Goal: Task Accomplishment & Management: Manage account settings

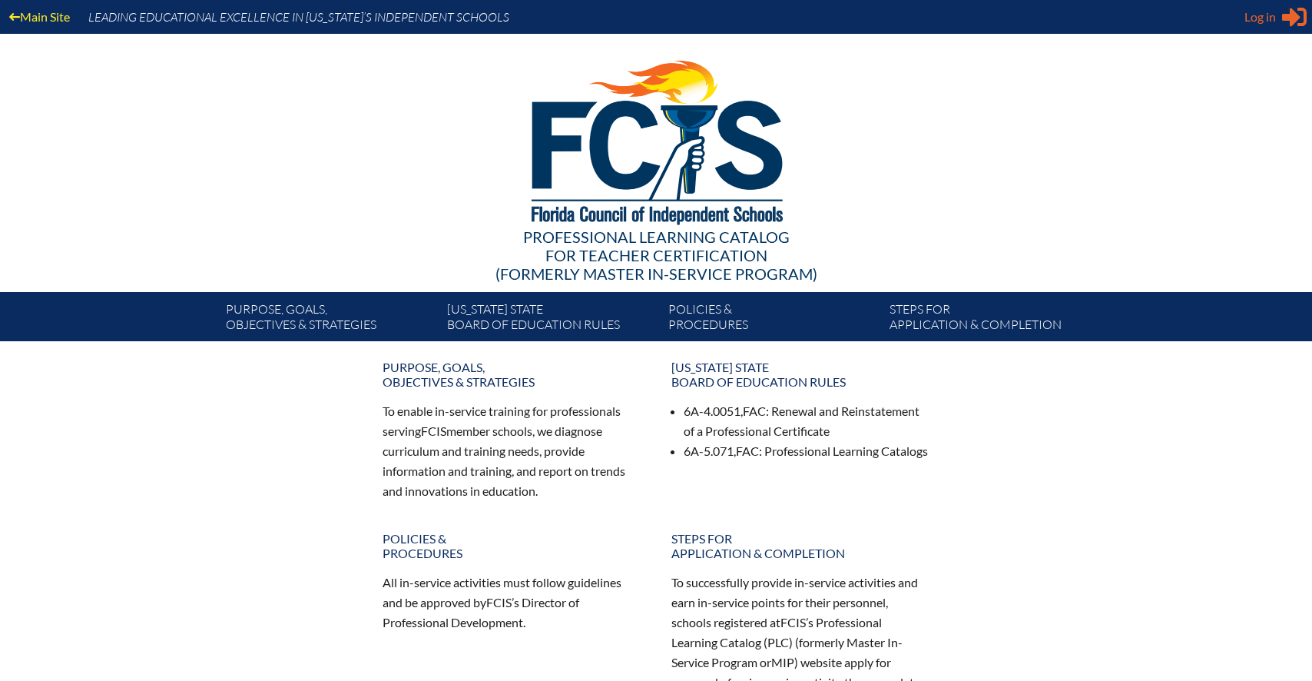
type input "[PERSON_NAME][EMAIL_ADDRESS][PERSON_NAME][DOMAIN_NAME]"
click at [1269, 17] on span "Log in" at bounding box center [1261, 17] width 32 height 18
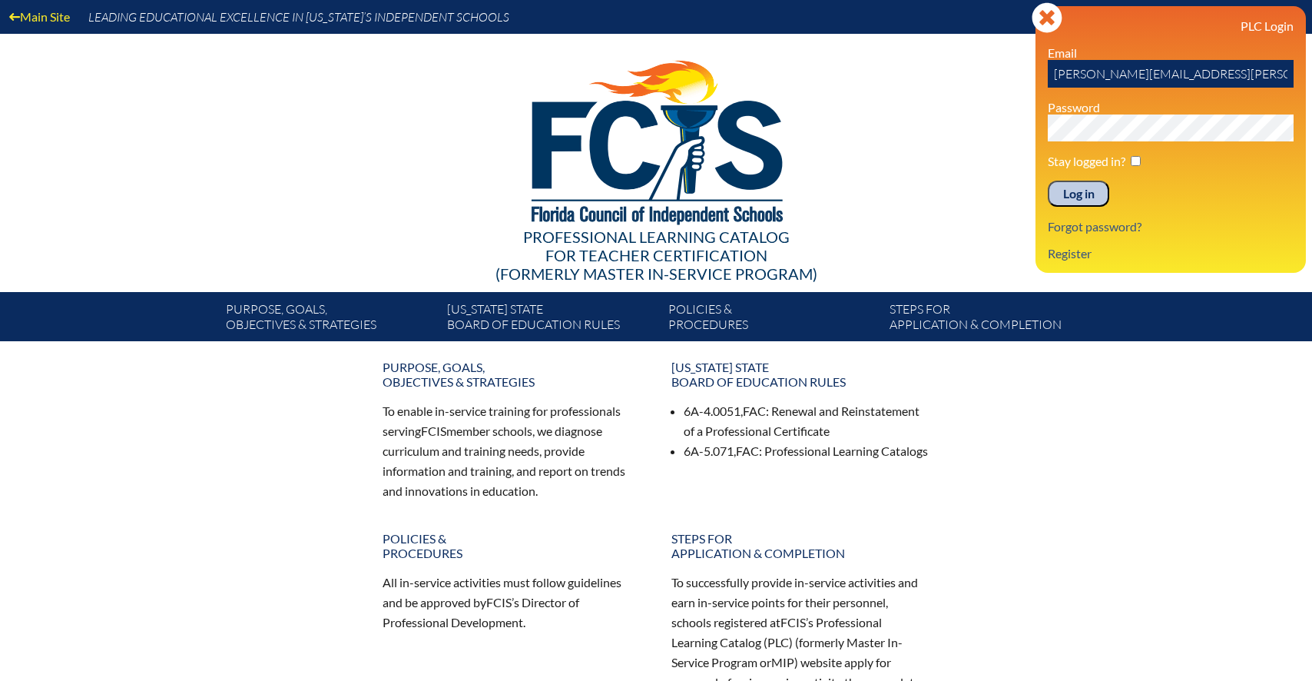
click at [1083, 198] on input "Log in" at bounding box center [1078, 194] width 61 height 26
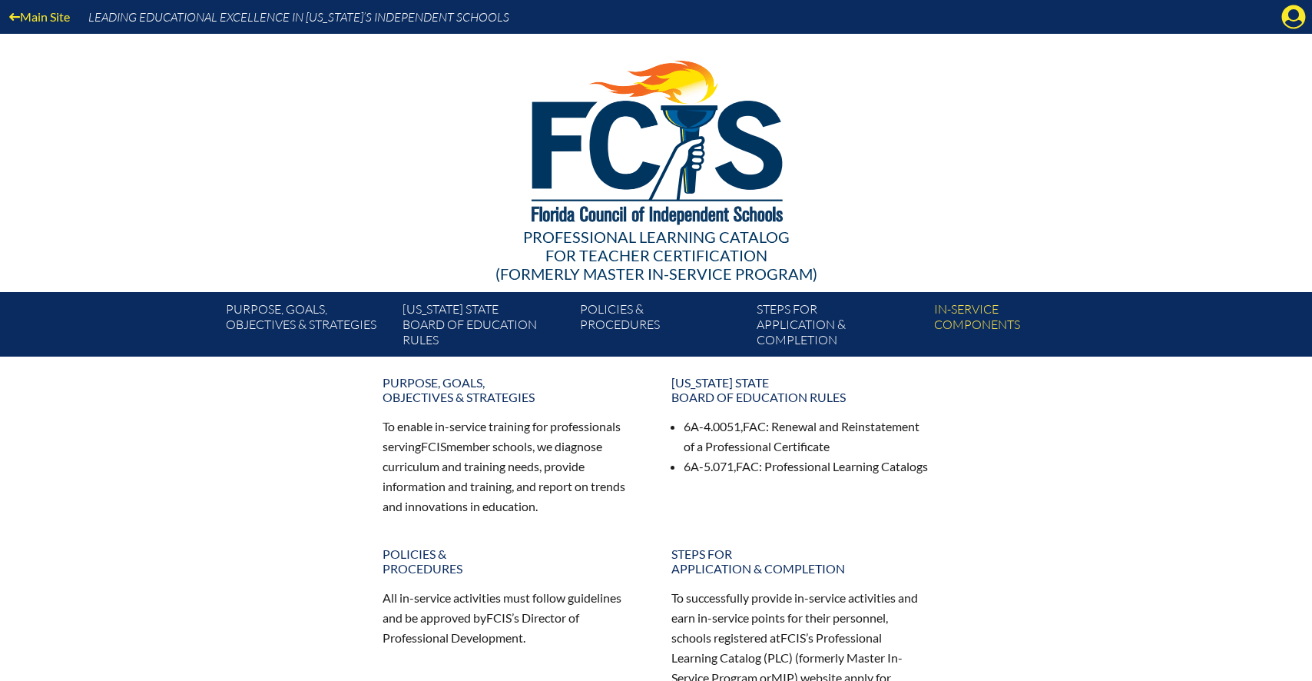
scroll to position [2, 0]
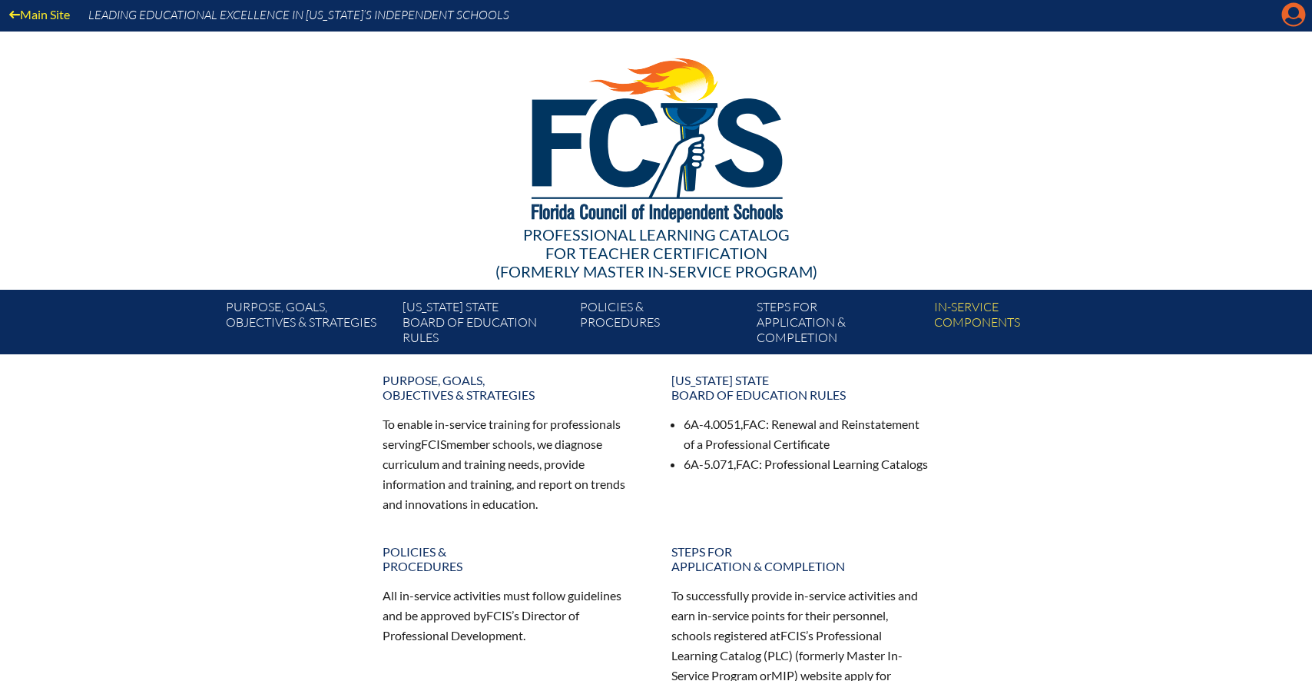
click at [1293, 14] on icon "Manage account" at bounding box center [1294, 14] width 25 height 25
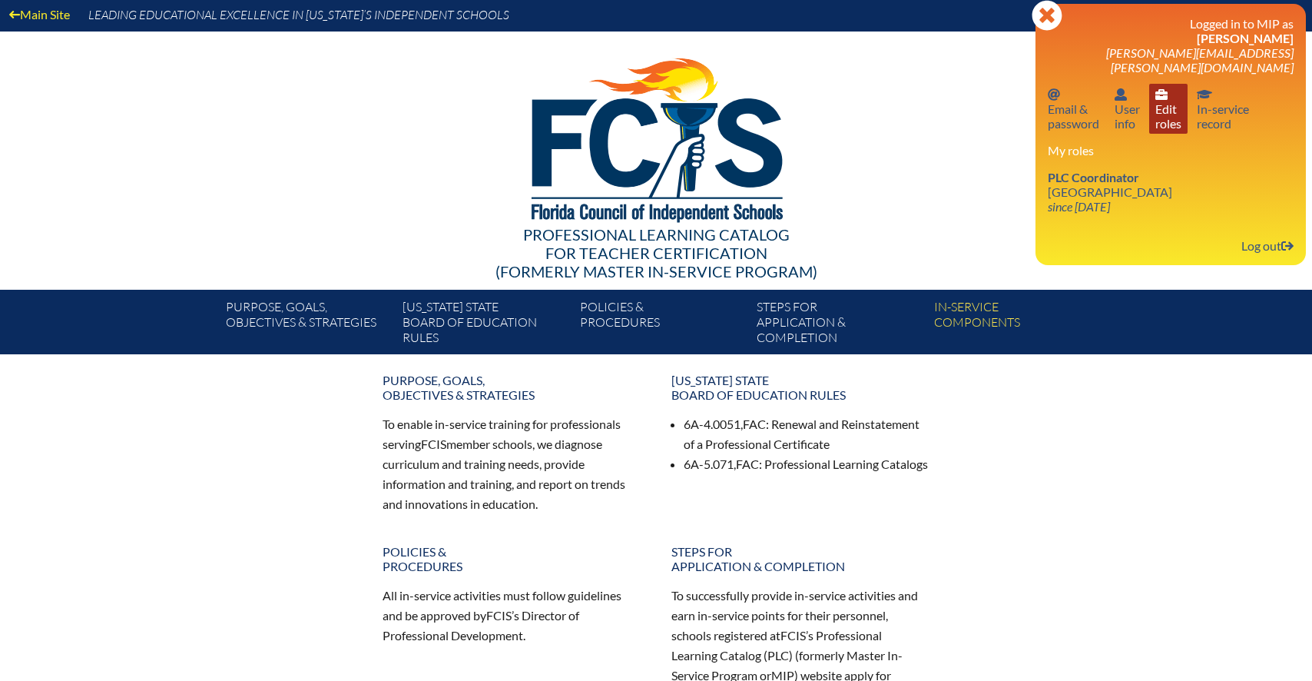
click at [1165, 92] on link "User info Edit roles" at bounding box center [1168, 109] width 38 height 50
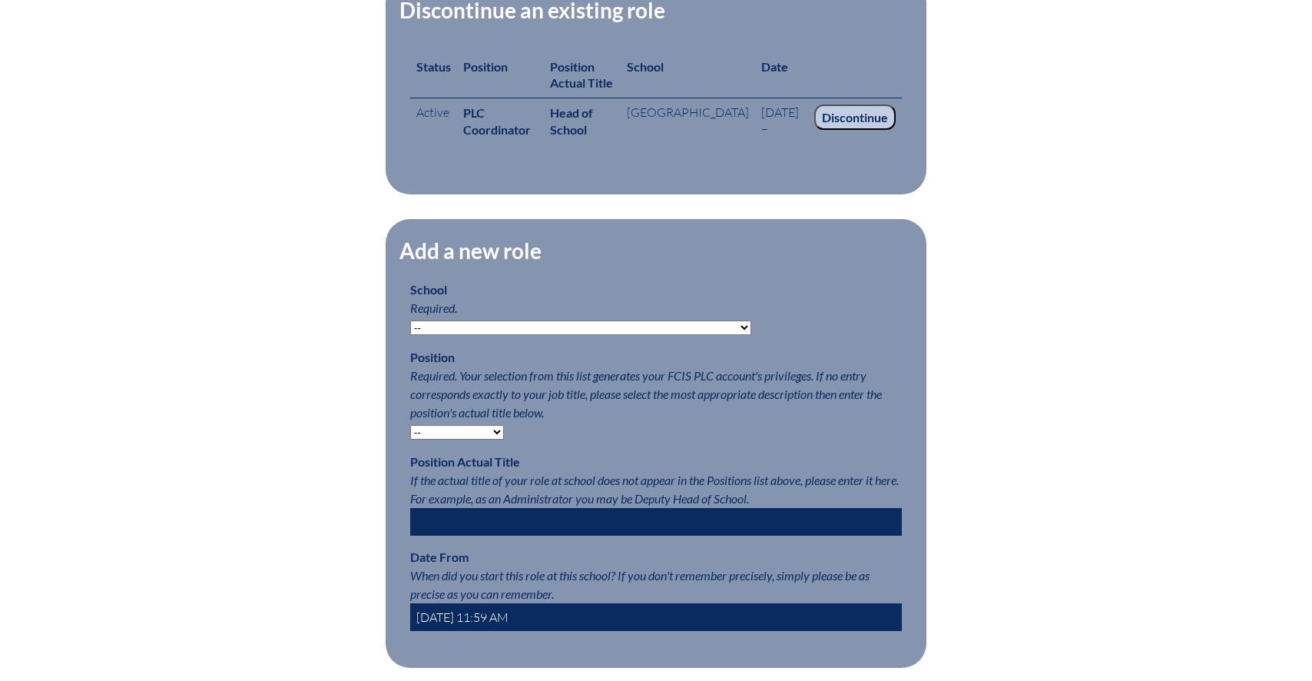
scroll to position [602, 0]
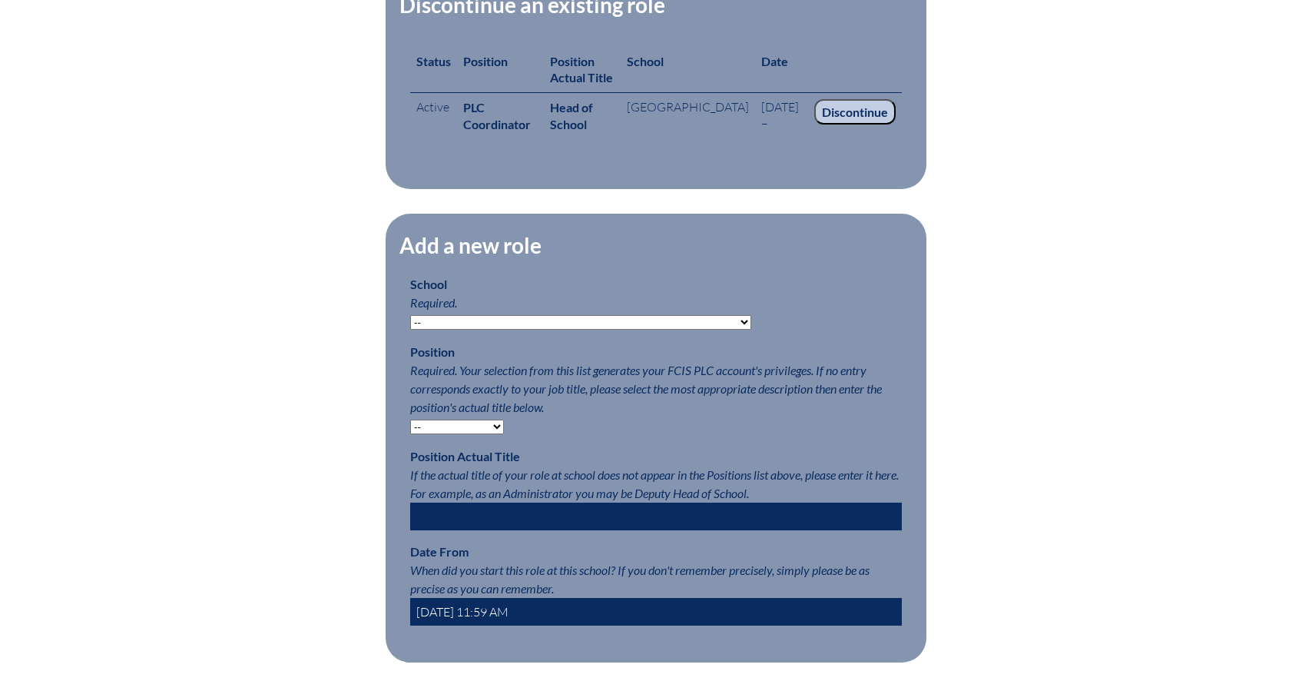
click at [463, 330] on select "-- Autism Inspired Academy Academy at Ocean Reef Academy at the Lakes Academy P…" at bounding box center [580, 322] width 341 height 15
select select "20263"
click at [464, 434] on select "-- Teacher PLC Coordinator Head of School Administrator" at bounding box center [457, 426] width 94 height 15
select select "15563"
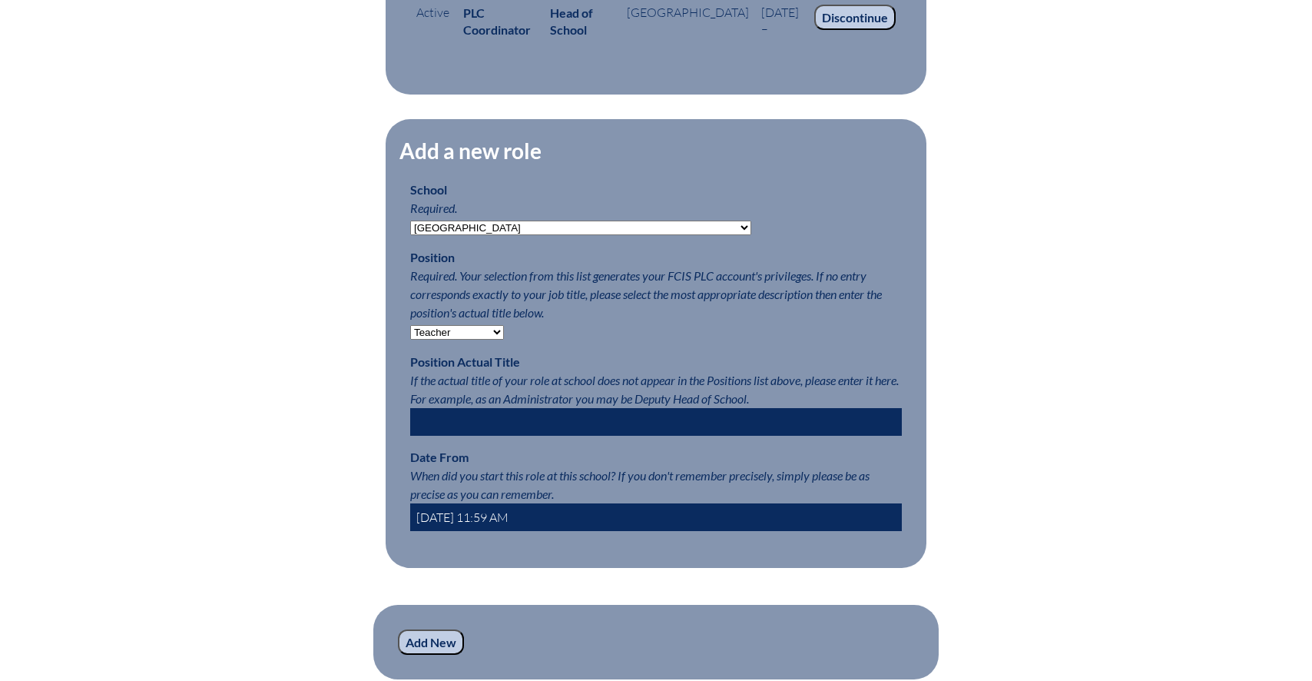
scroll to position [713, 0]
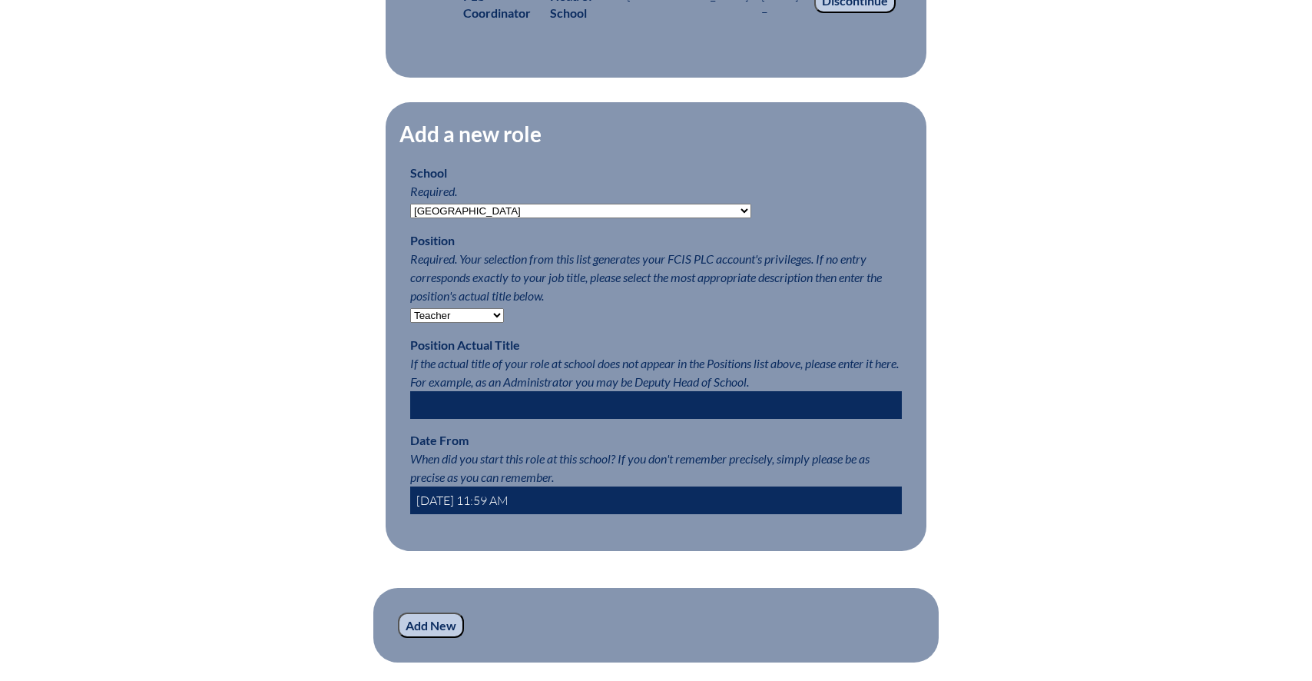
click at [485, 417] on input "text" at bounding box center [656, 405] width 492 height 28
click at [327, 416] on div "Edit Roles Any roles you create with a position other than Teacher will have a …" at bounding box center [656, 178] width 864 height 970
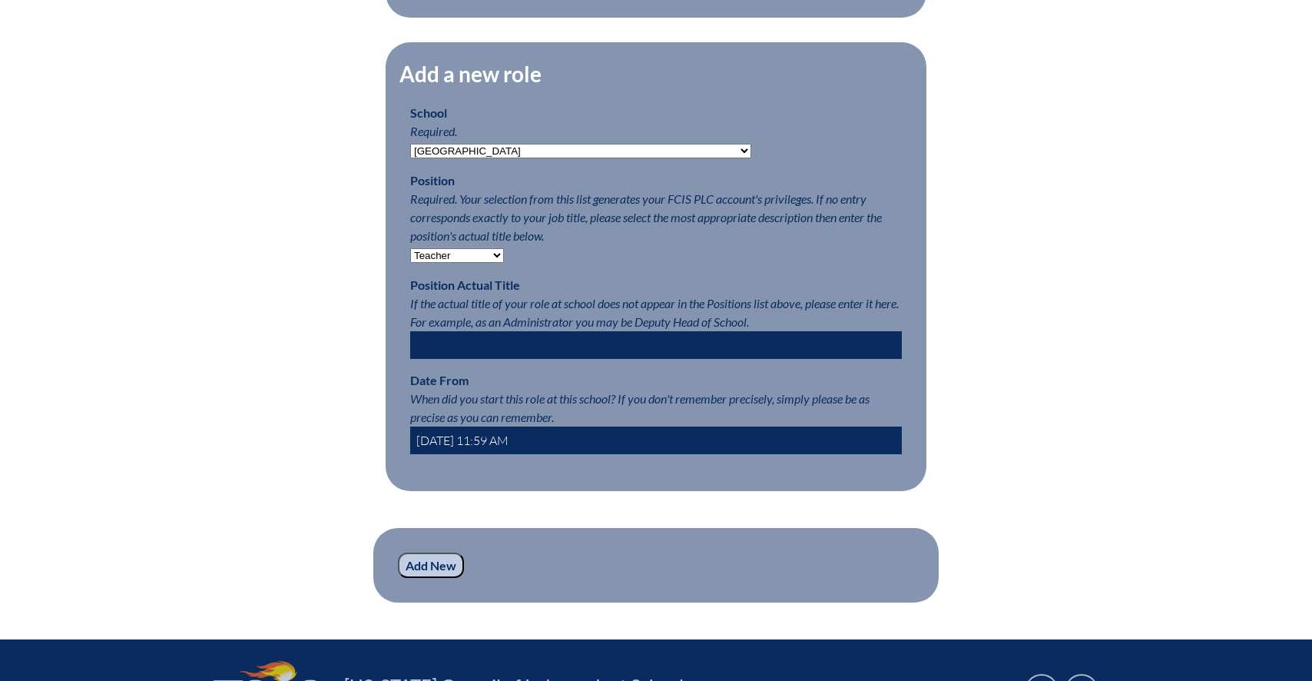
scroll to position [774, 0]
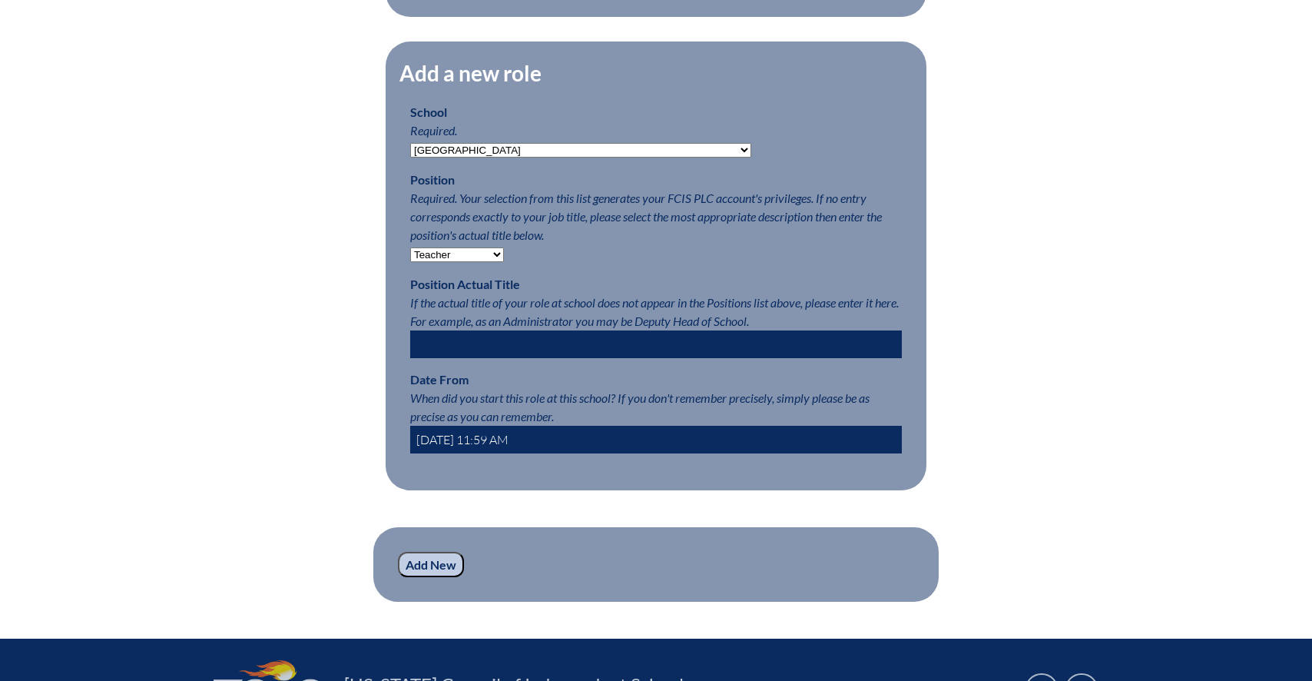
click at [425, 578] on input "Add New" at bounding box center [431, 565] width 66 height 26
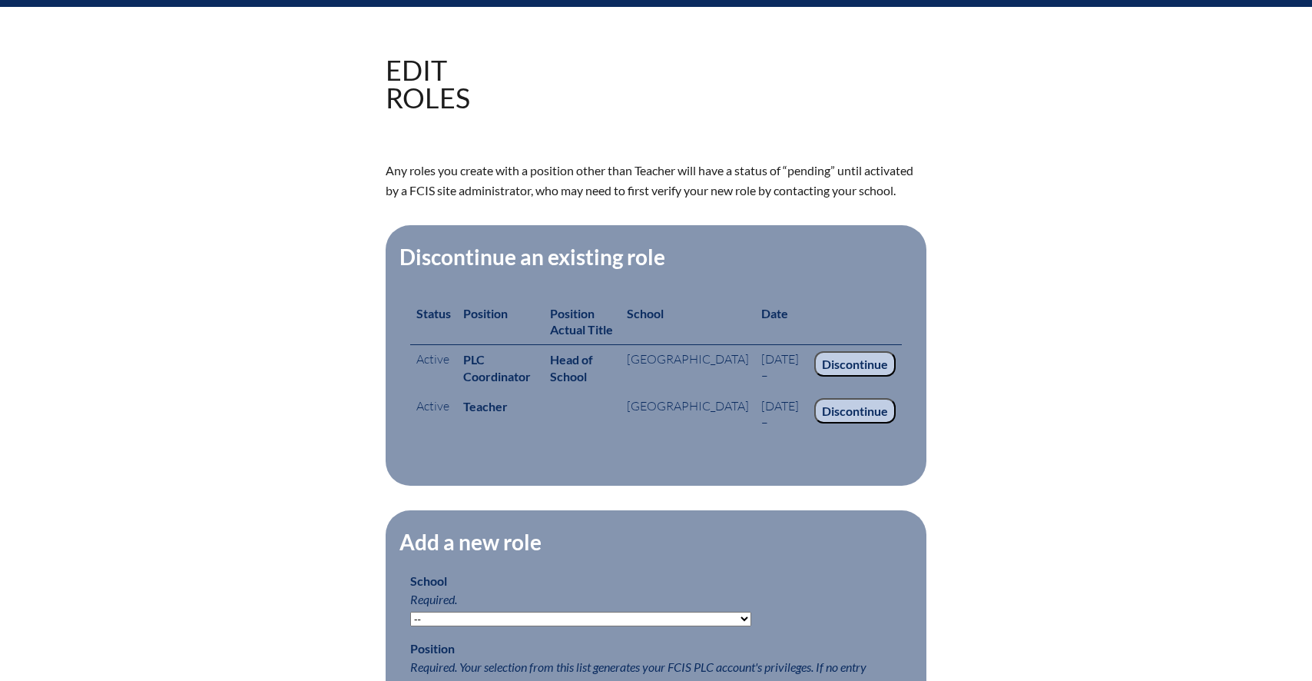
scroll to position [351, 0]
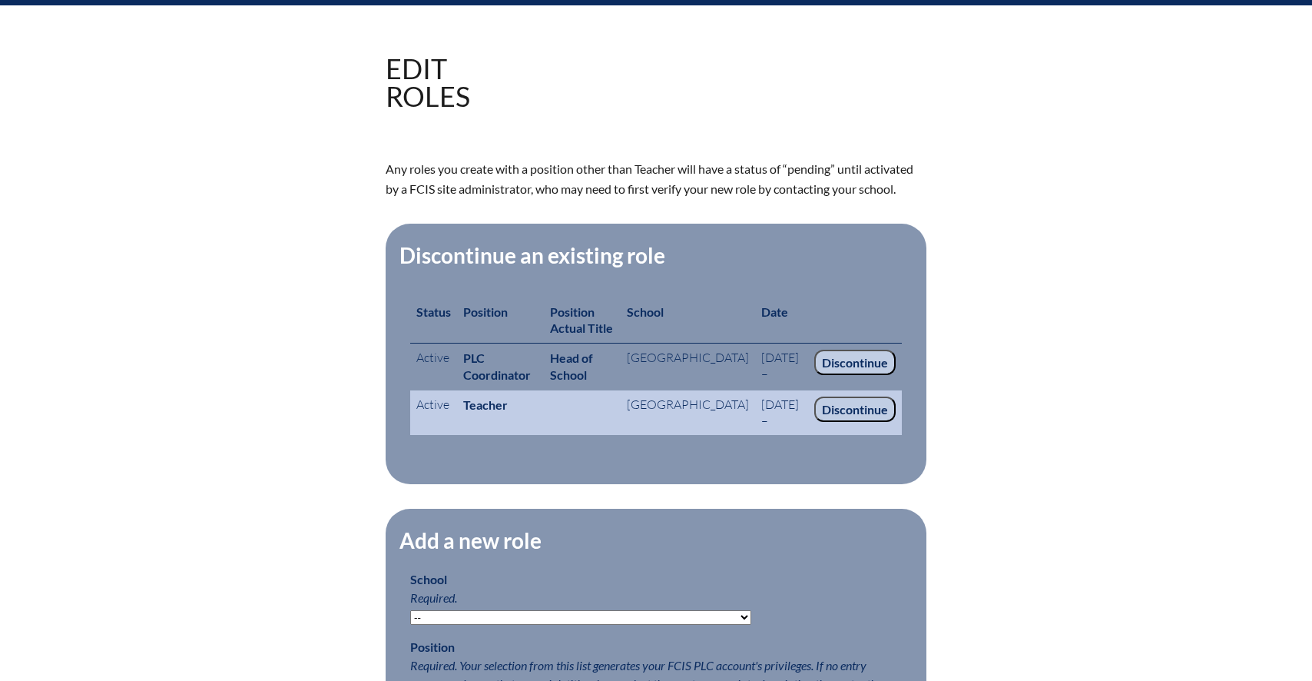
click at [671, 436] on td "[GEOGRAPHIC_DATA]" at bounding box center [688, 412] width 134 height 45
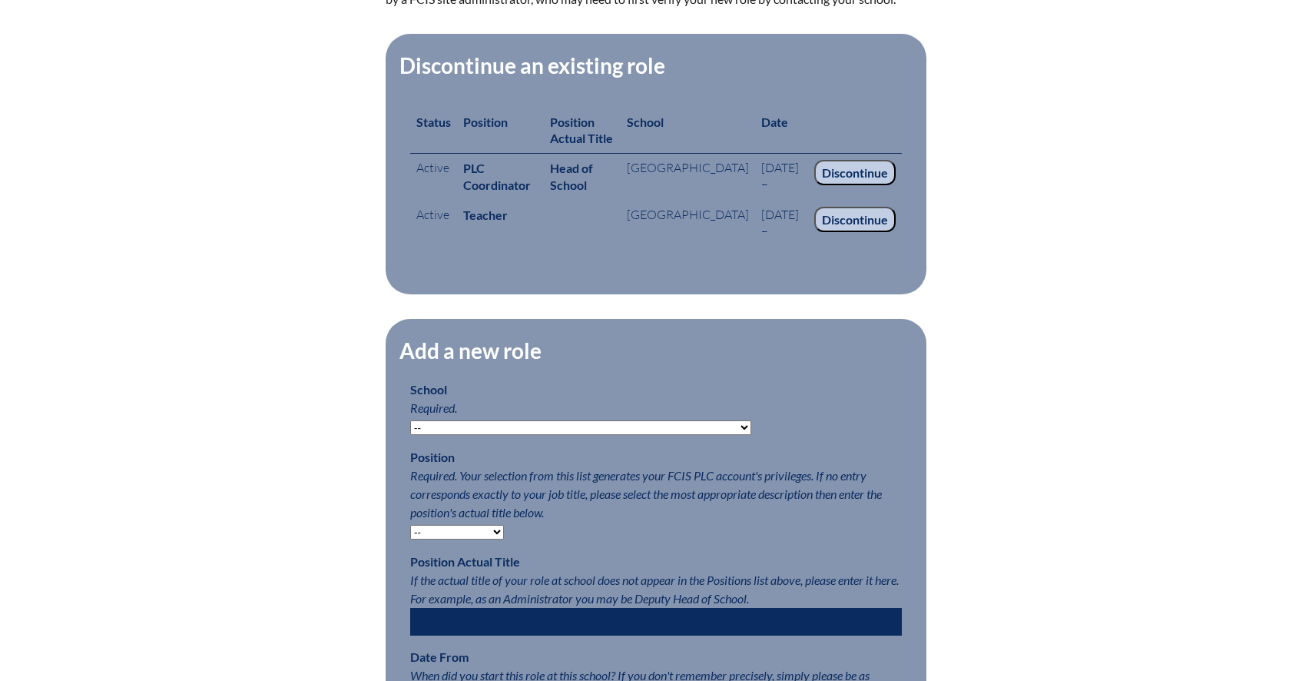
scroll to position [411, 0]
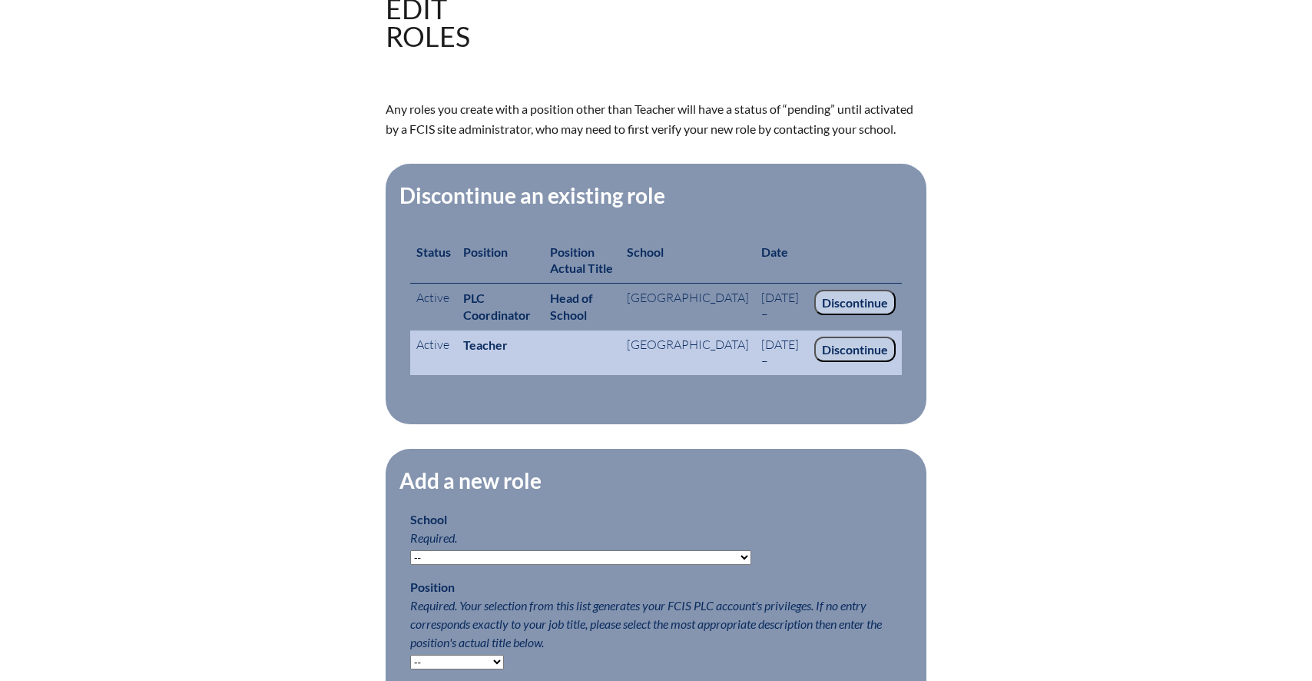
click at [437, 372] on td "Active" at bounding box center [433, 352] width 47 height 45
drag, startPoint x: 633, startPoint y: 379, endPoint x: 758, endPoint y: 374, distance: 124.5
click at [642, 376] on td "Boca Prep International School" at bounding box center [688, 352] width 134 height 45
drag, startPoint x: 772, startPoint y: 374, endPoint x: 713, endPoint y: 376, distance: 59.2
click at [772, 374] on td "2025 Aug 13 –" at bounding box center [781, 352] width 53 height 45
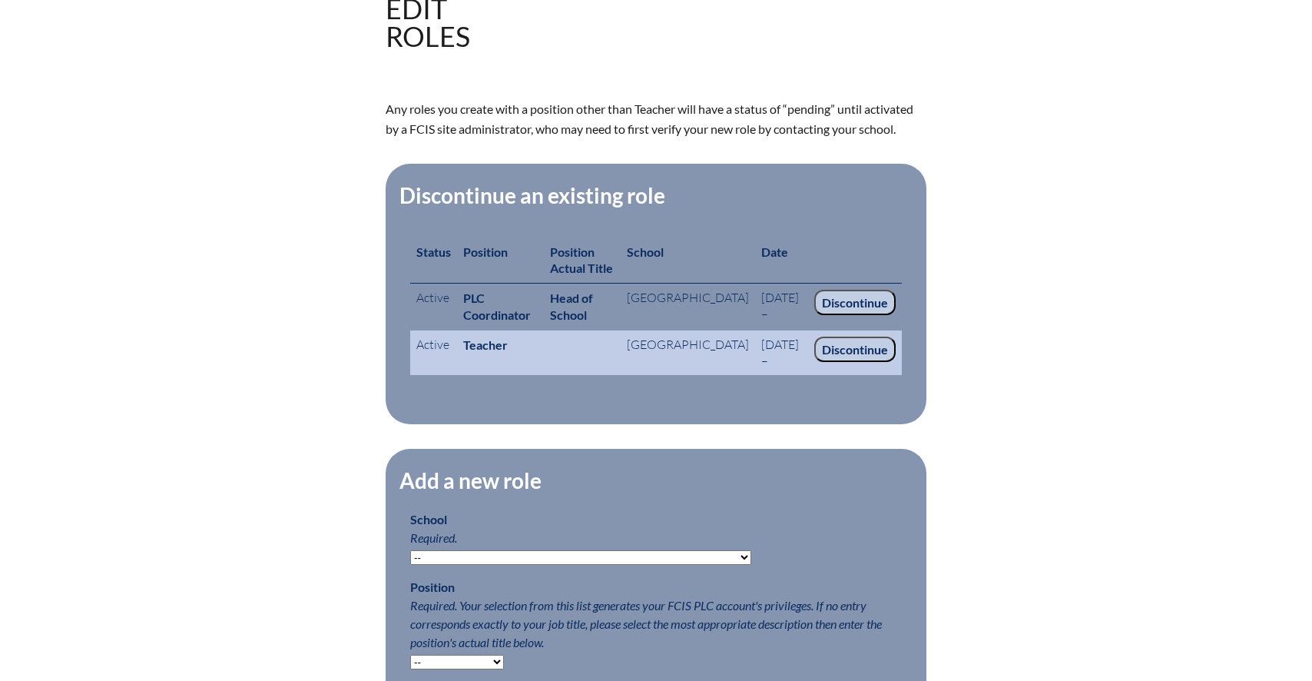
click at [425, 376] on td "Active" at bounding box center [433, 352] width 47 height 45
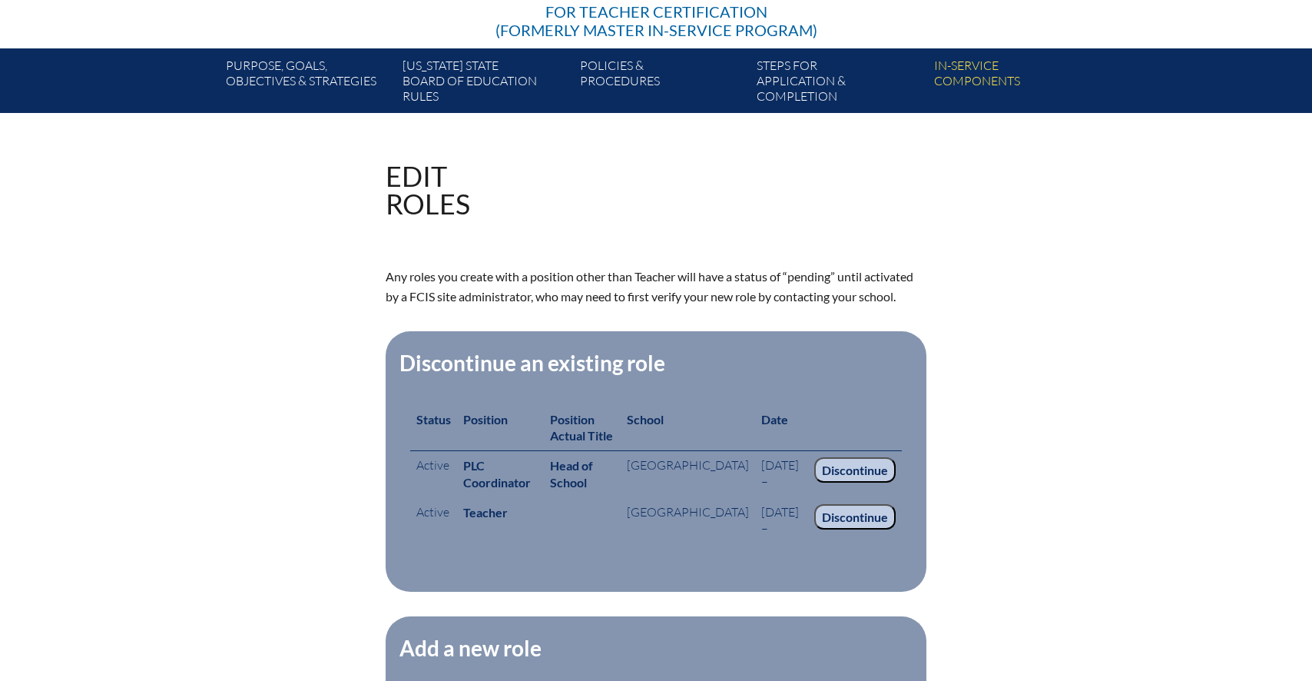
scroll to position [246, 0]
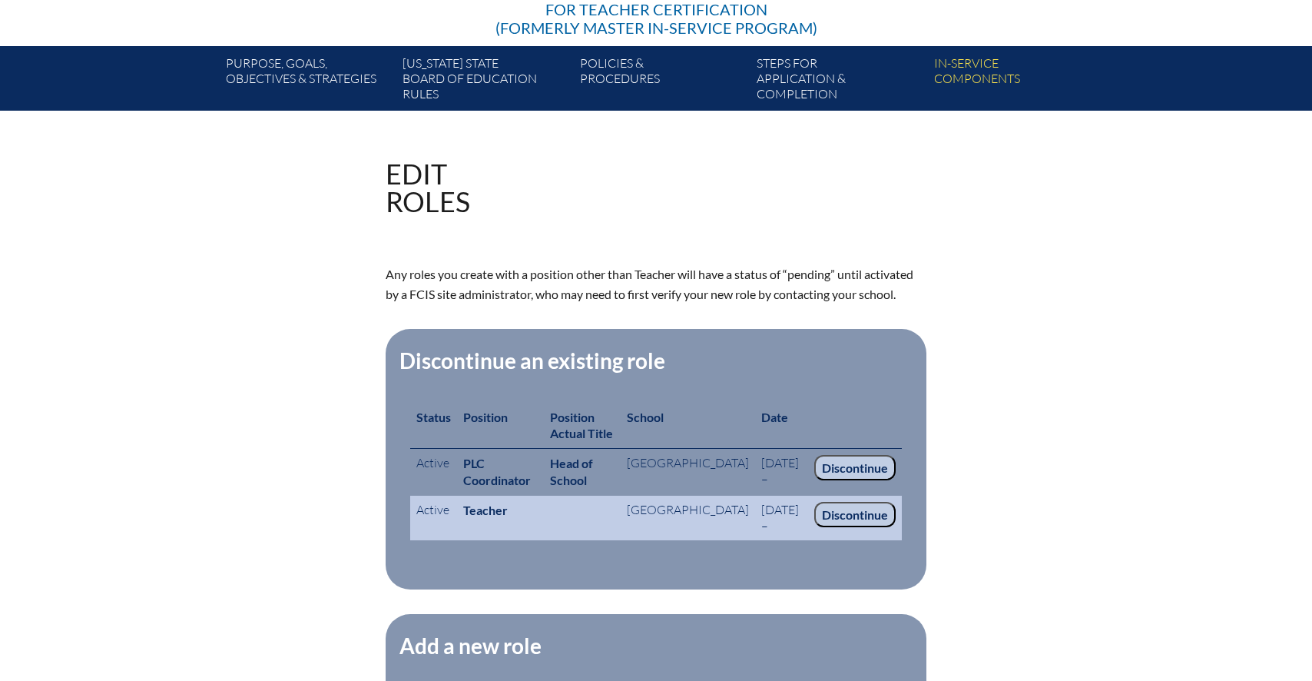
click at [840, 528] on input "Discontinue" at bounding box center [854, 515] width 81 height 26
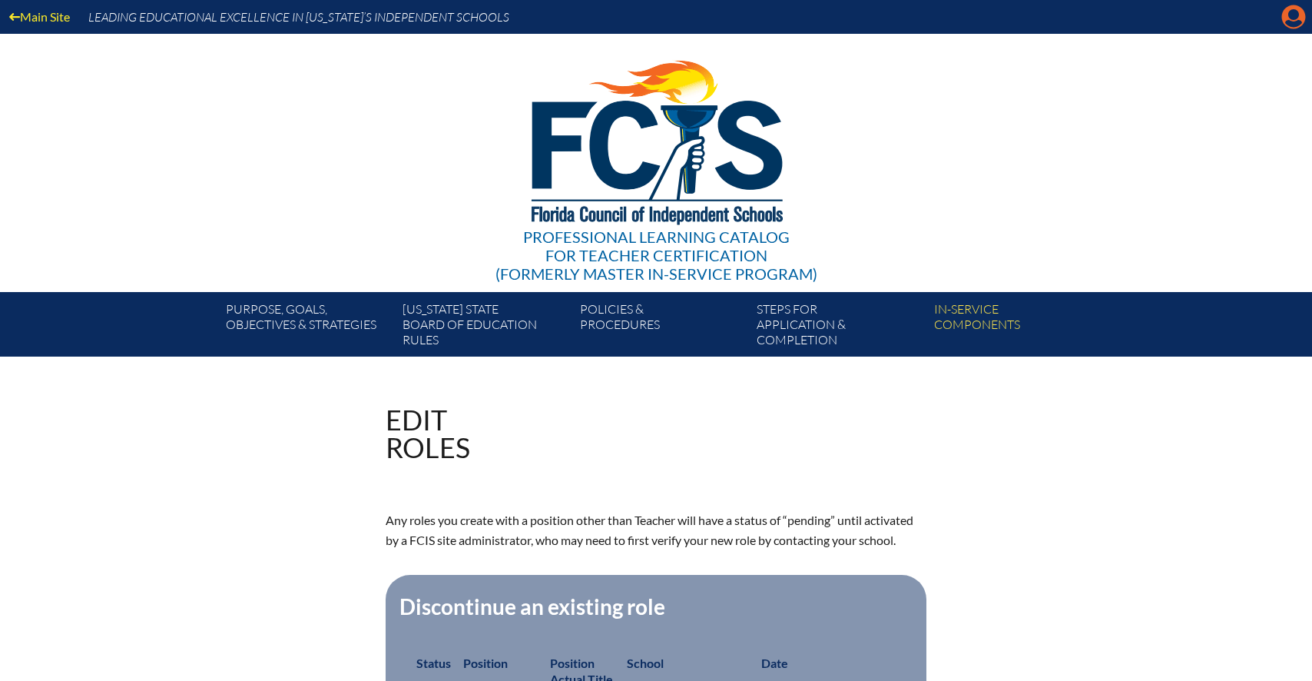
click at [1299, 17] on icon at bounding box center [1294, 17] width 24 height 24
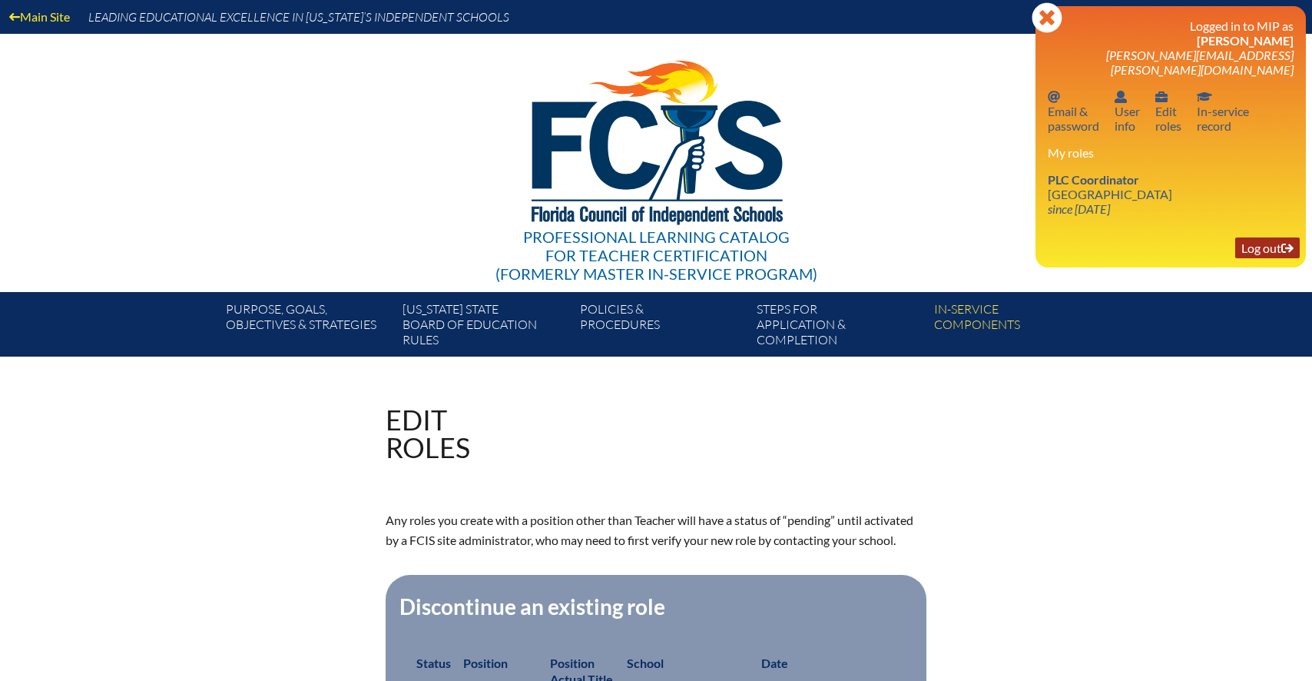
click at [1262, 237] on link "Log out Log out" at bounding box center [1267, 247] width 65 height 21
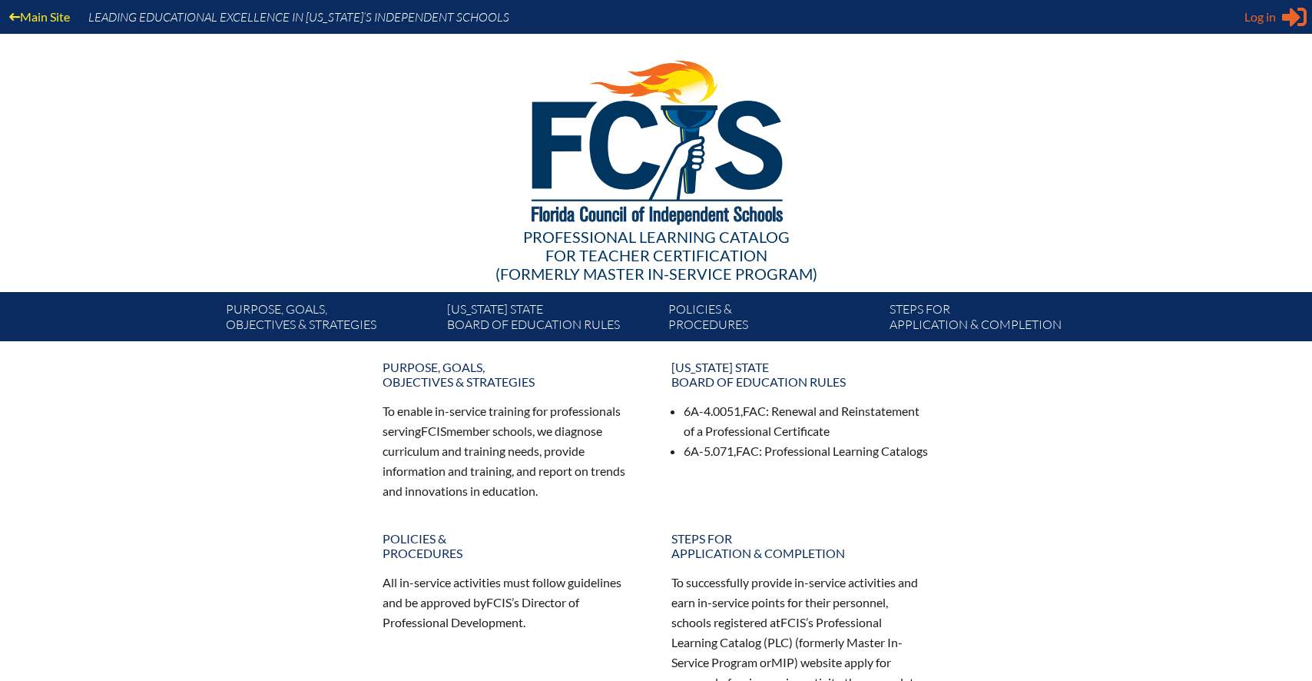
type input "[PERSON_NAME][EMAIL_ADDRESS][PERSON_NAME][DOMAIN_NAME]"
click at [1263, 20] on span "Log in" at bounding box center [1261, 17] width 32 height 18
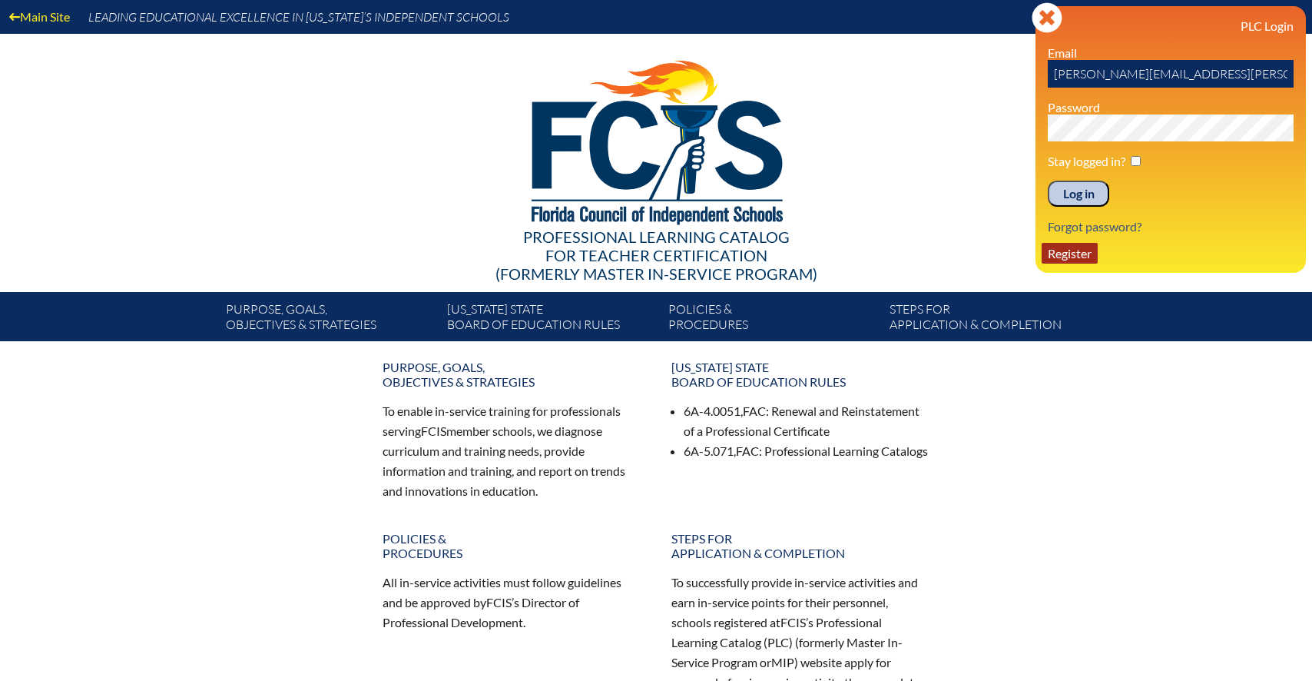
click at [1072, 254] on link "Register" at bounding box center [1070, 253] width 56 height 21
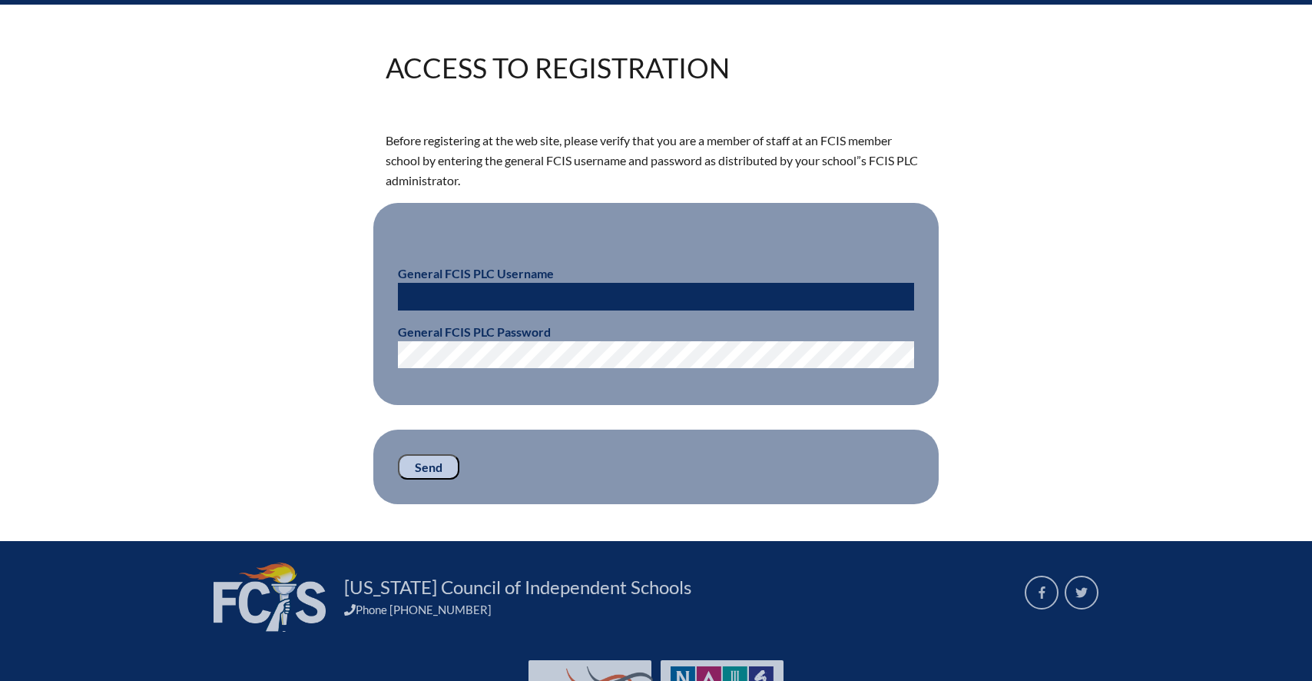
scroll to position [339, 0]
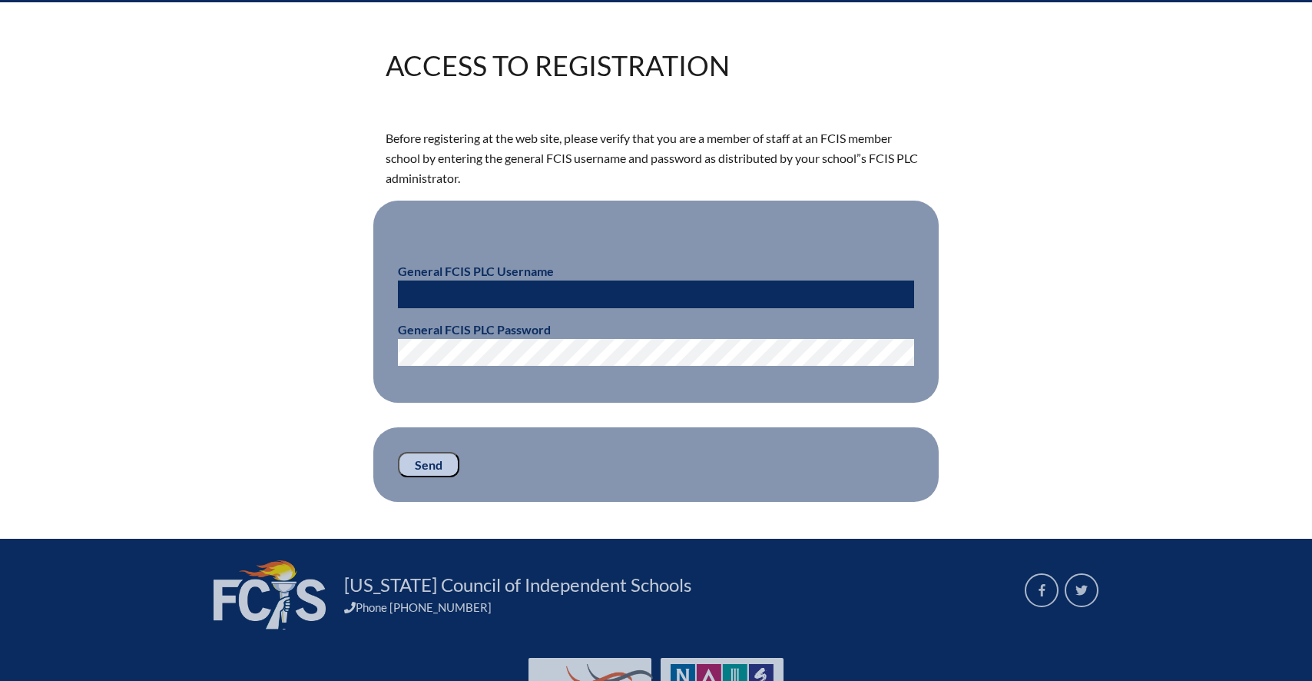
type input "[PERSON_NAME][EMAIL_ADDRESS][PERSON_NAME][DOMAIN_NAME]"
